Goal: Task Accomplishment & Management: Use online tool/utility

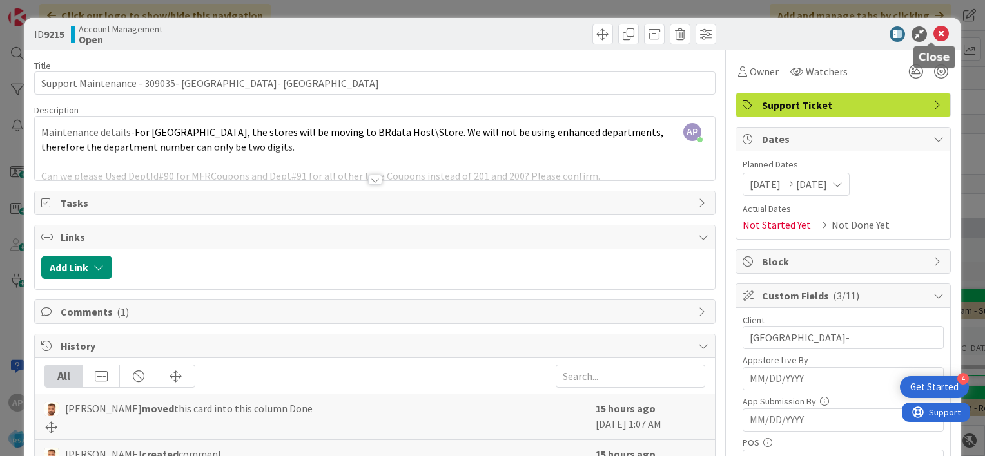
click at [933, 33] on icon at bounding box center [940, 33] width 15 height 15
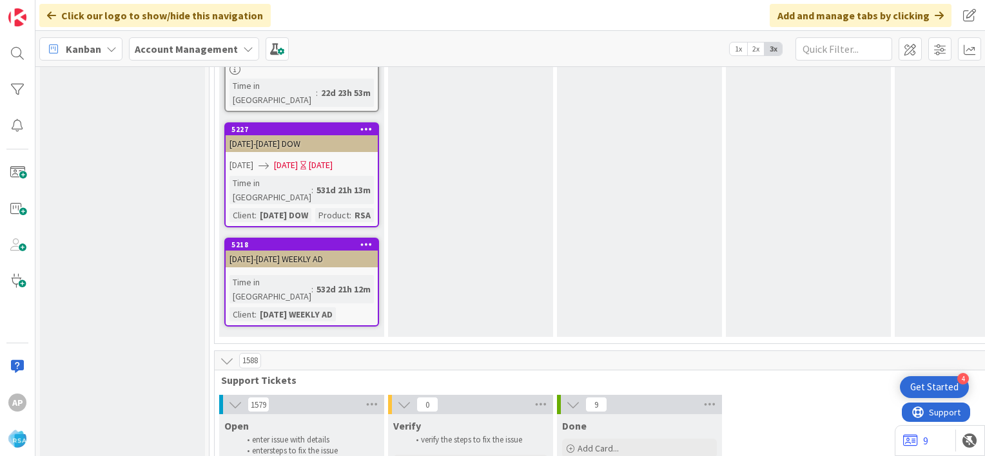
scroll to position [2517, 0]
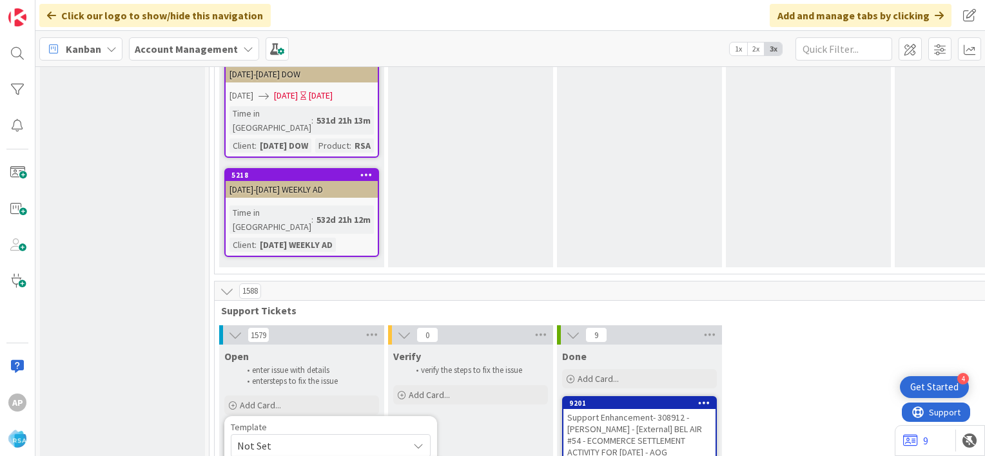
scroll to position [2588, 0]
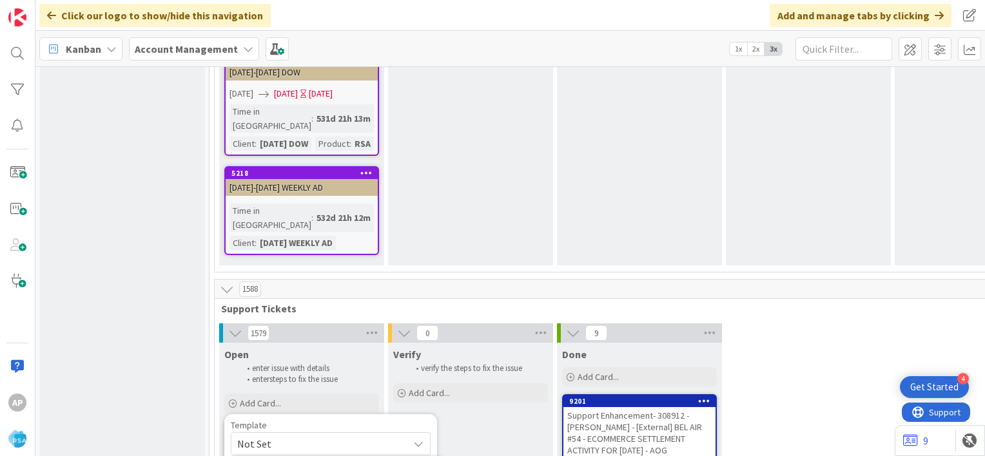
type textarea "x"
type textarea "Support Maintenance - Ticket Number-"
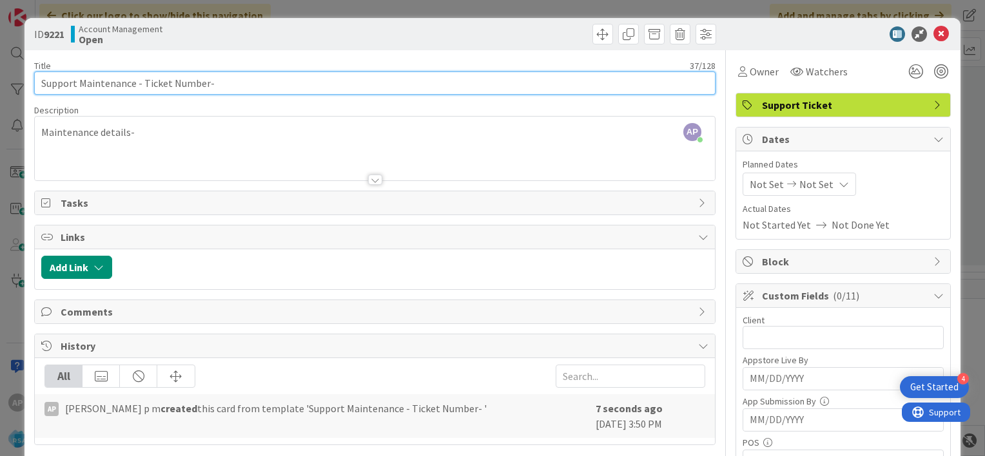
drag, startPoint x: 204, startPoint y: 84, endPoint x: 140, endPoint y: 80, distance: 63.3
click at [140, 80] on input "Support Maintenance - Ticket Number-" at bounding box center [374, 83] width 681 height 23
paste input "#309410"
click at [140, 80] on input "Support Maintenance - #309410-" at bounding box center [374, 83] width 681 height 23
click at [145, 84] on input "Support Maintenance - #309410-" at bounding box center [374, 83] width 681 height 23
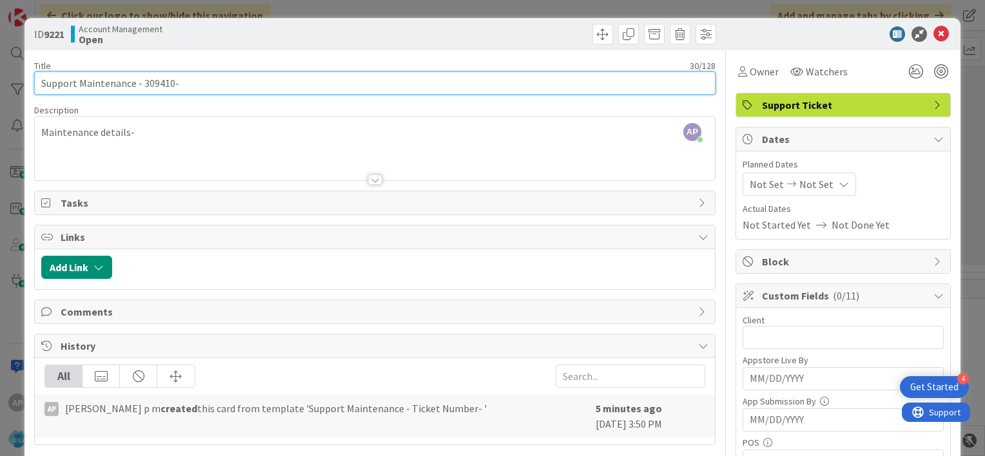
click at [195, 80] on input "Support Maintenance - 309410-" at bounding box center [374, 83] width 681 height 23
type input "Support Maintenance - 309410- AGBR Village Market-RSA"
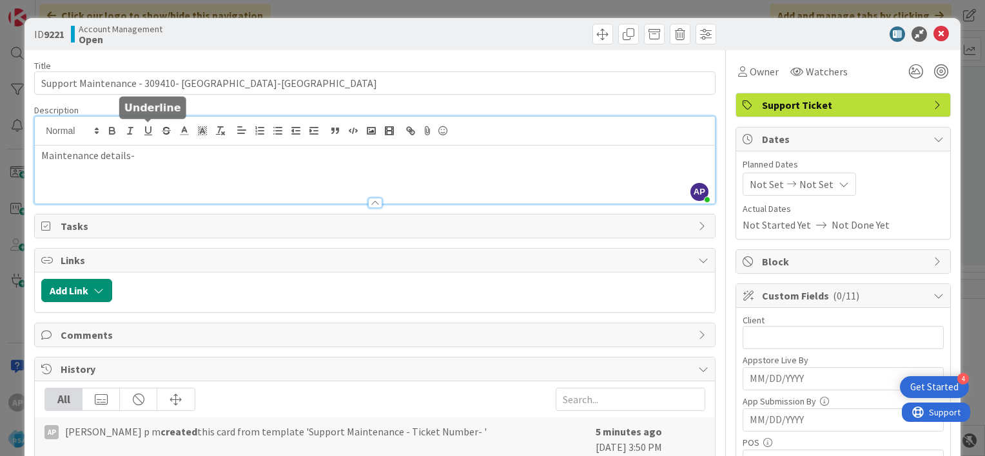
click at [151, 134] on div "AP Akhil p m joined 5 m ago Maintenance details-" at bounding box center [375, 160] width 680 height 87
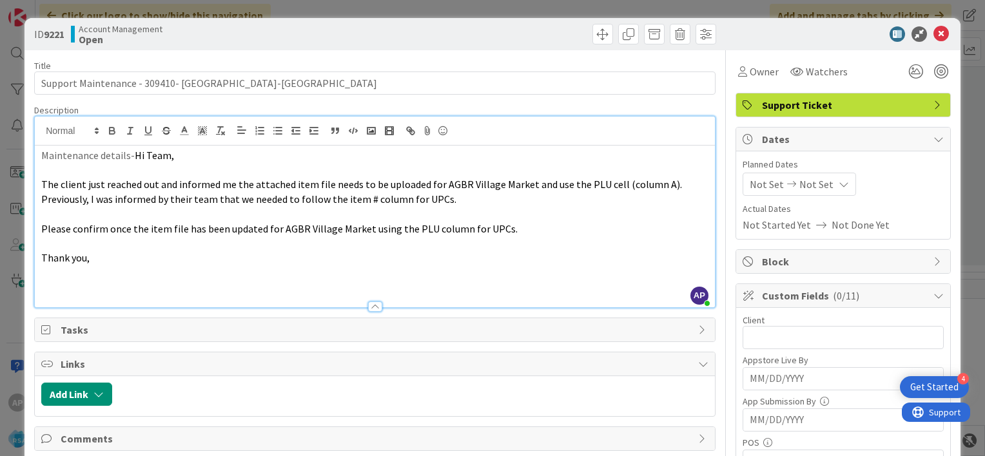
click at [750, 179] on span "Not Set" at bounding box center [767, 184] width 34 height 15
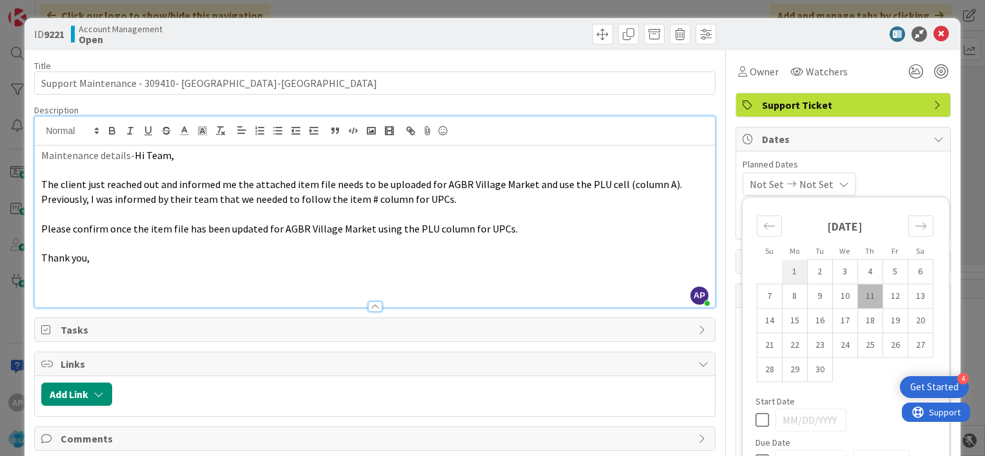
click at [782, 268] on td "1" at bounding box center [794, 272] width 25 height 24
type input "09/01/2025"
click at [885, 298] on td "12" at bounding box center [894, 296] width 25 height 24
type input "09/12/2025"
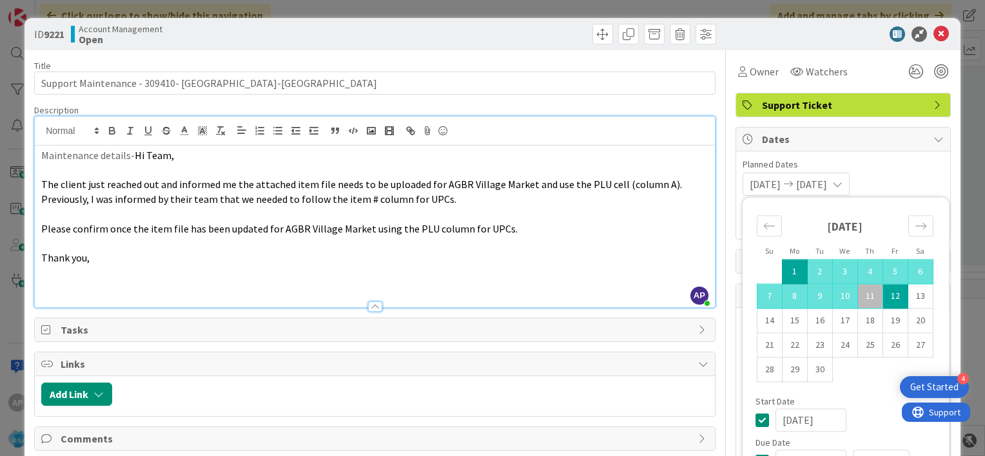
click at [894, 183] on div "09/01/2025 09/12/2025 Su Mo Tu We Th Fr Sa August 2025 1 2 3 4 5 6 7 8 9 10 11 …" at bounding box center [842, 184] width 201 height 23
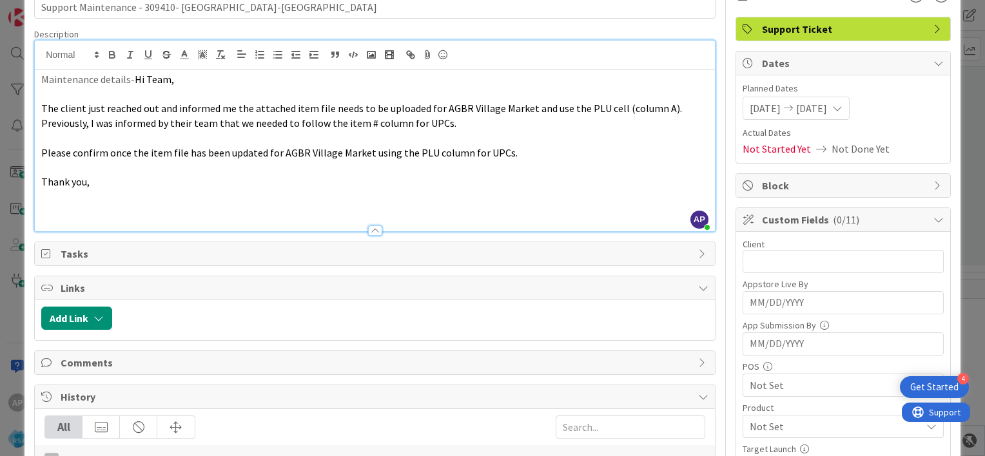
scroll to position [79, 0]
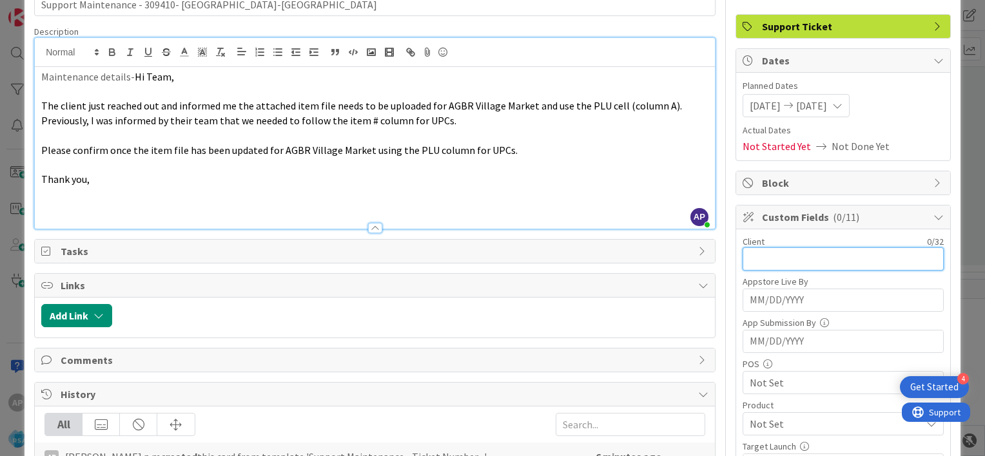
click at [747, 262] on input "text" at bounding box center [842, 258] width 201 height 23
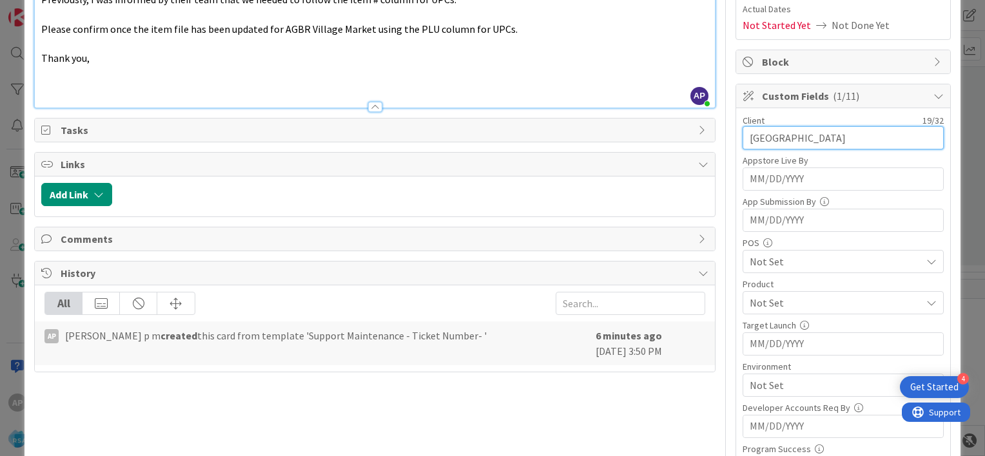
scroll to position [242, 0]
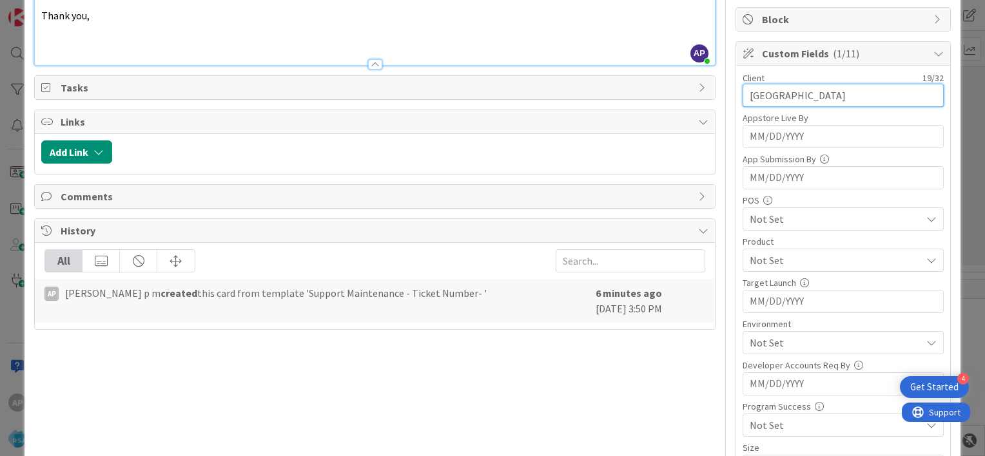
type input "AGBR Village Market"
click at [763, 255] on span "Not Set" at bounding box center [835, 260] width 171 height 15
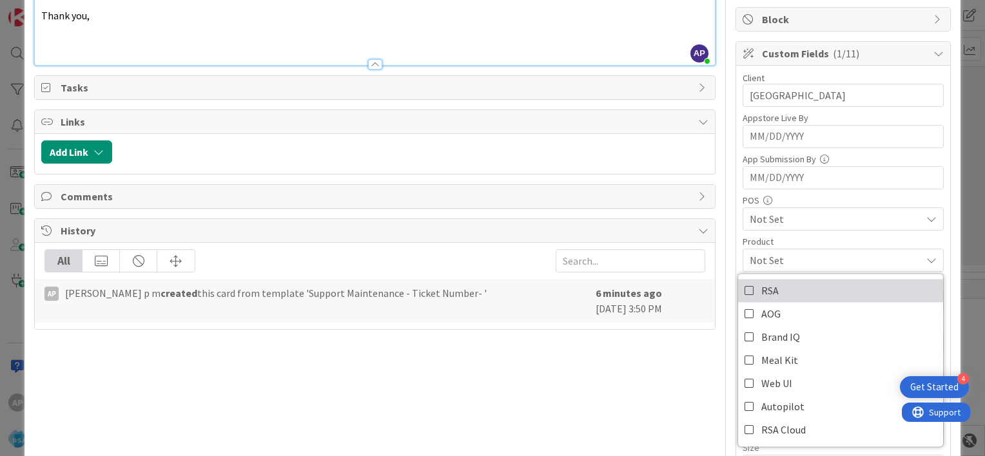
click at [744, 289] on icon at bounding box center [749, 290] width 10 height 19
click at [742, 245] on div "Product RSA RSA AOG Brand IQ Meal Kit Web UI Autopilot RSA Cloud" at bounding box center [842, 254] width 201 height 35
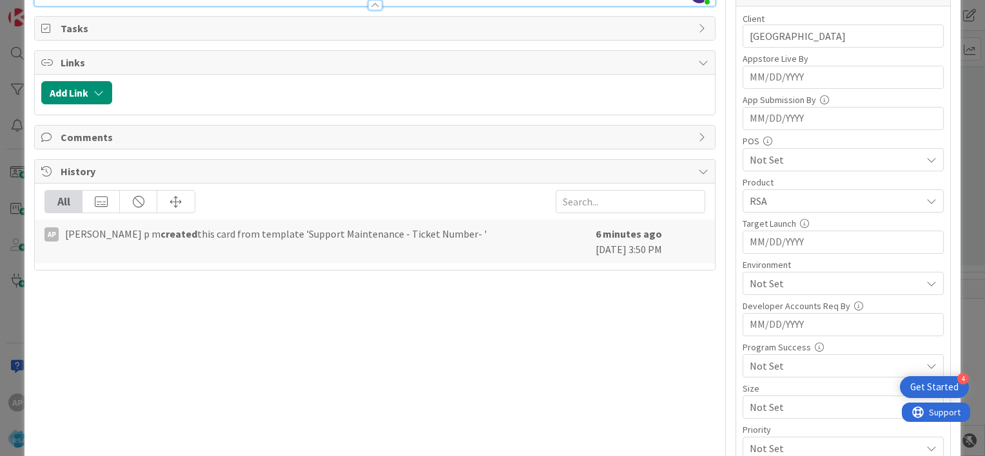
scroll to position [303, 0]
click at [757, 278] on span "Not Set" at bounding box center [835, 282] width 171 height 15
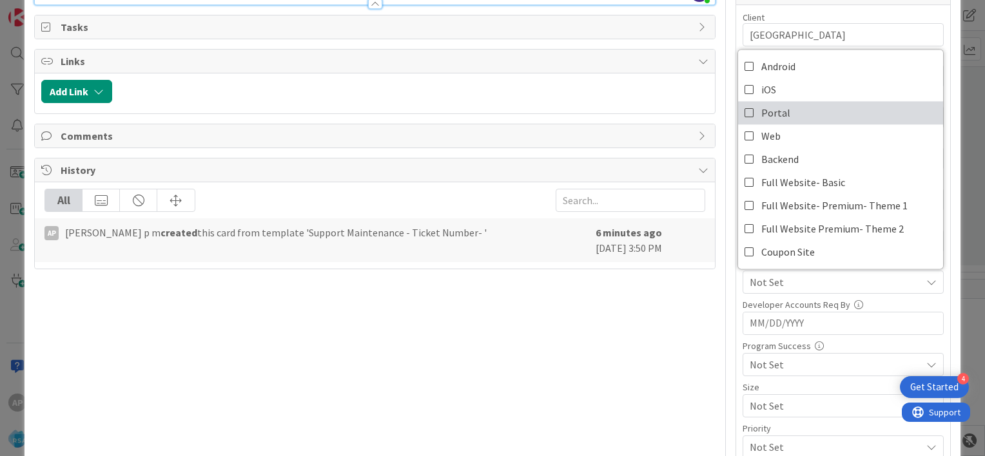
click at [744, 113] on icon at bounding box center [749, 112] width 10 height 19
click at [735, 273] on div "Custom Fields ( 3/11 ) Client 19 / 32 AGBR Village Market Appstore Live By Navi…" at bounding box center [842, 223] width 215 height 485
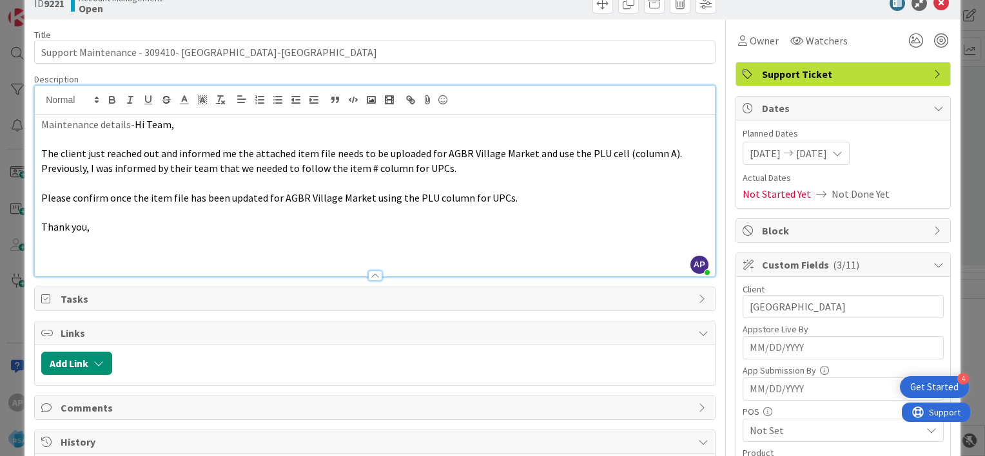
scroll to position [0, 0]
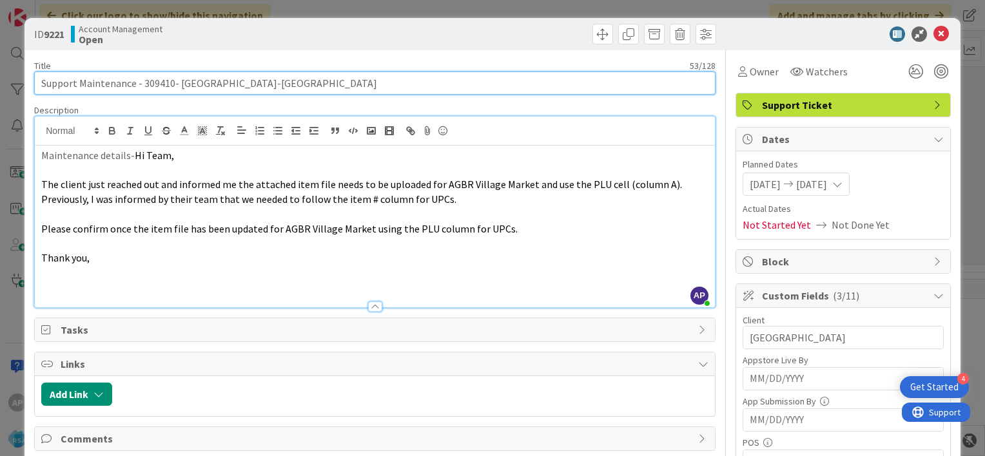
drag, startPoint x: 141, startPoint y: 78, endPoint x: 262, endPoint y: 85, distance: 121.4
click at [262, 85] on input "Support Maintenance - 309410- AGBR Village Market-RSA" at bounding box center [374, 83] width 681 height 23
